Goal: Entertainment & Leisure: Consume media (video, audio)

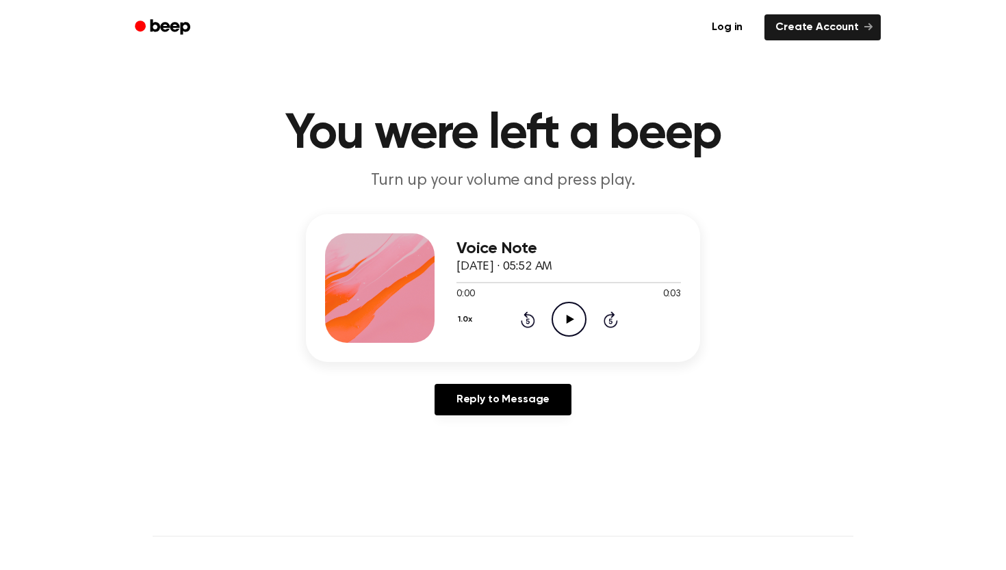
click at [572, 313] on icon "Play Audio" at bounding box center [568, 319] width 35 height 35
click at [565, 316] on icon "Play Audio" at bounding box center [568, 319] width 35 height 35
click at [525, 326] on icon at bounding box center [528, 319] width 14 height 16
click at [524, 320] on icon "Rewind 5 seconds" at bounding box center [527, 320] width 15 height 18
click at [573, 322] on icon "Pause Audio" at bounding box center [568, 319] width 35 height 35
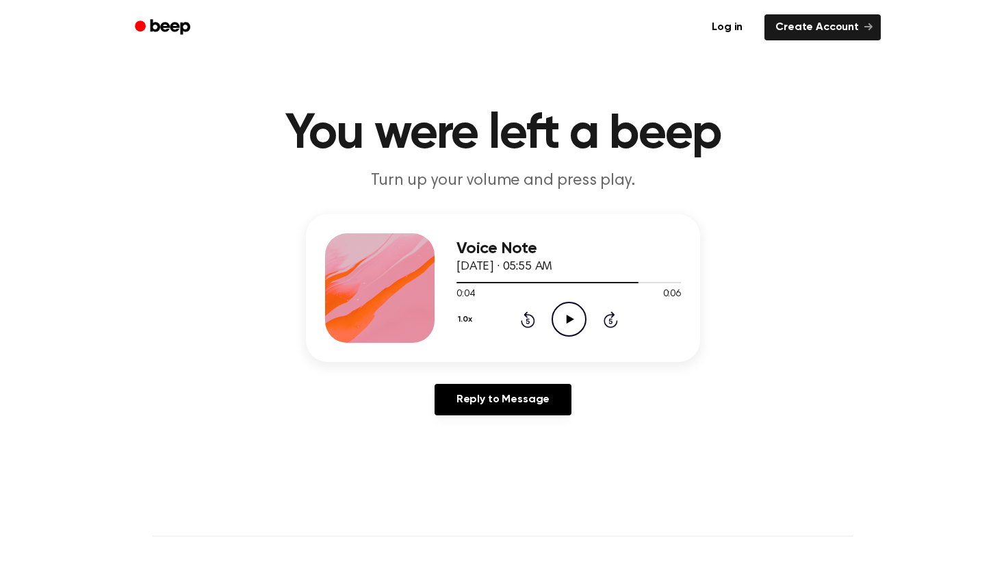
click at [534, 316] on icon "Rewind 5 seconds" at bounding box center [527, 320] width 15 height 18
click at [577, 330] on icon "Play Audio" at bounding box center [568, 319] width 35 height 35
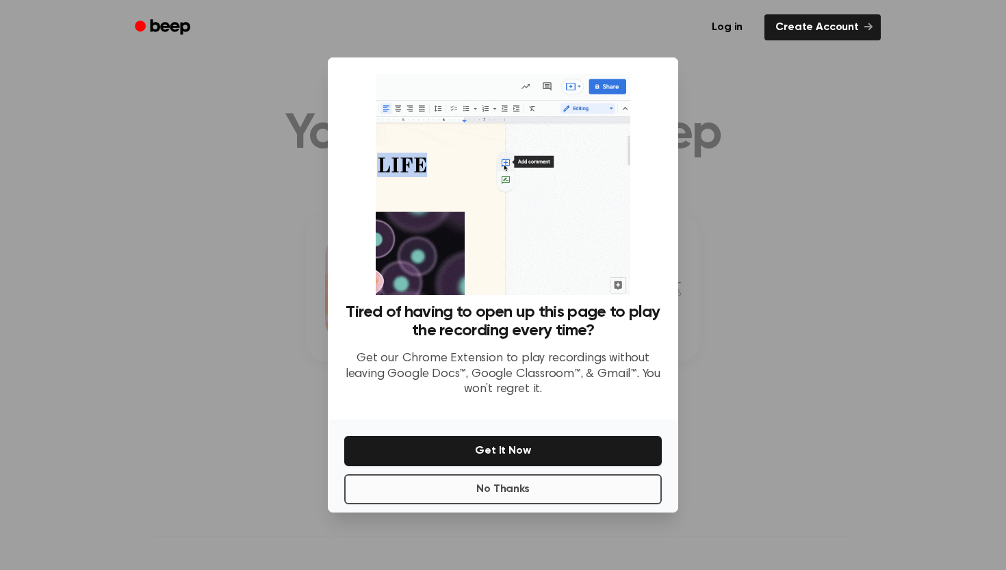
click at [525, 487] on button "No Thanks" at bounding box center [502, 489] width 317 height 30
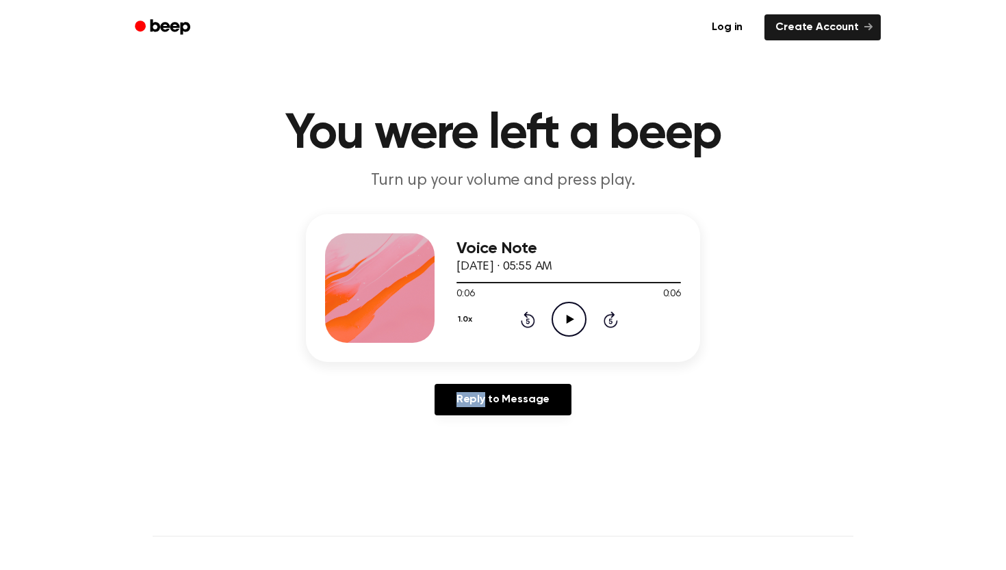
click at [560, 324] on icon "Play Audio" at bounding box center [568, 319] width 35 height 35
click at [575, 312] on icon "Play Audio" at bounding box center [568, 319] width 35 height 35
click at [560, 321] on icon "Pause Audio" at bounding box center [568, 319] width 35 height 35
click at [546, 321] on div "1.0x Rewind 5 seconds Play Audio Skip 5 seconds" at bounding box center [568, 319] width 224 height 35
click at [568, 328] on icon "Play Audio" at bounding box center [568, 319] width 35 height 35
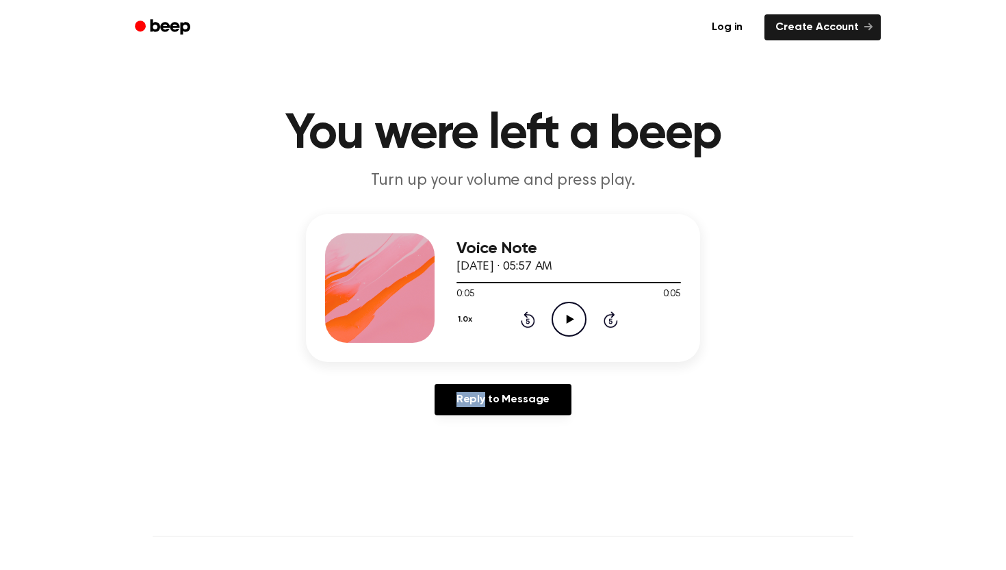
click at [568, 328] on icon "Play Audio" at bounding box center [568, 319] width 35 height 35
